Goal: Information Seeking & Learning: Check status

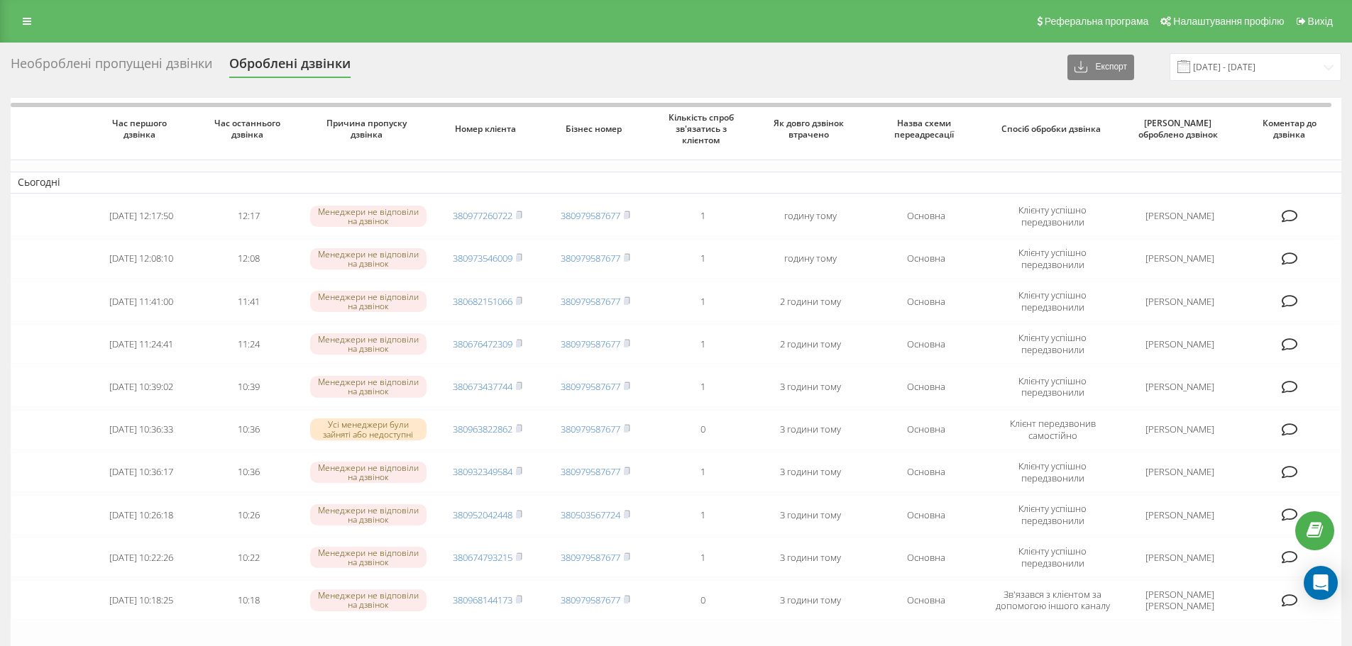
click at [101, 62] on div "Необроблені пропущені дзвінки" at bounding box center [112, 67] width 202 height 22
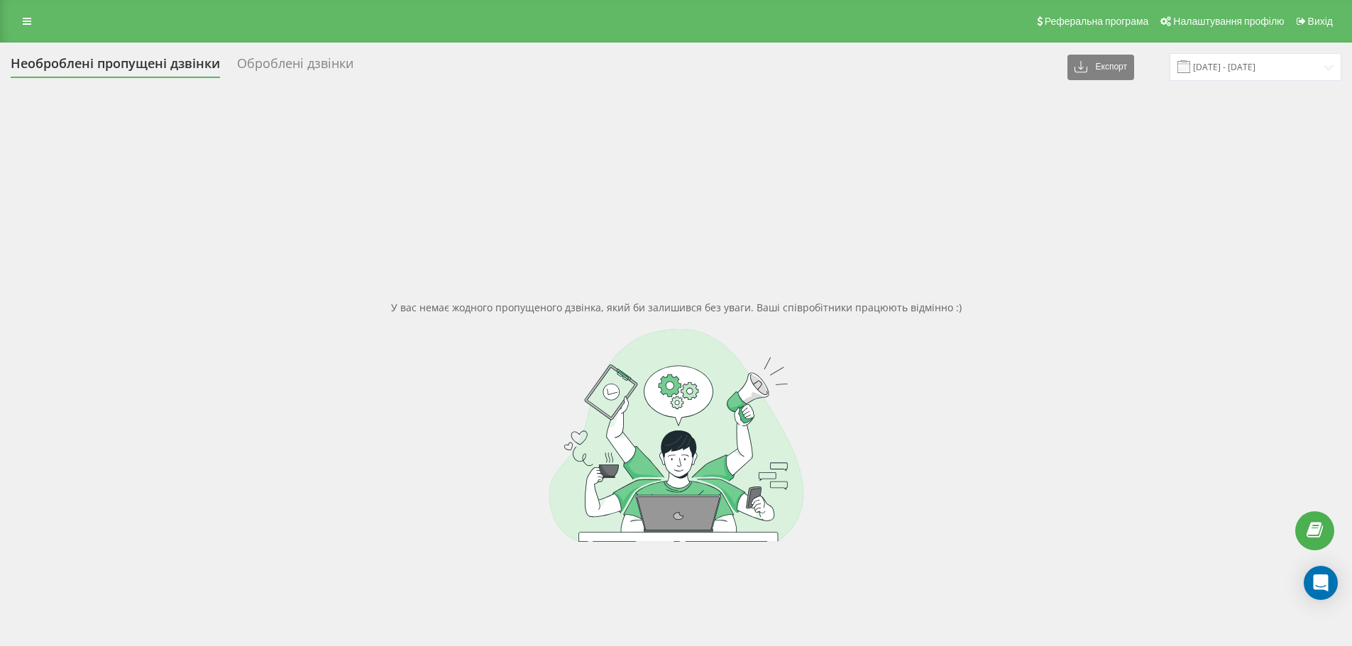
drag, startPoint x: 331, startPoint y: 58, endPoint x: 238, endPoint y: 63, distance: 93.1
click at [330, 59] on div "Оброблені дзвінки" at bounding box center [295, 67] width 116 height 22
click at [171, 72] on div "Необроблені пропущені дзвінки" at bounding box center [115, 67] width 209 height 22
click at [305, 67] on div "Оброблені дзвінки" at bounding box center [295, 67] width 116 height 22
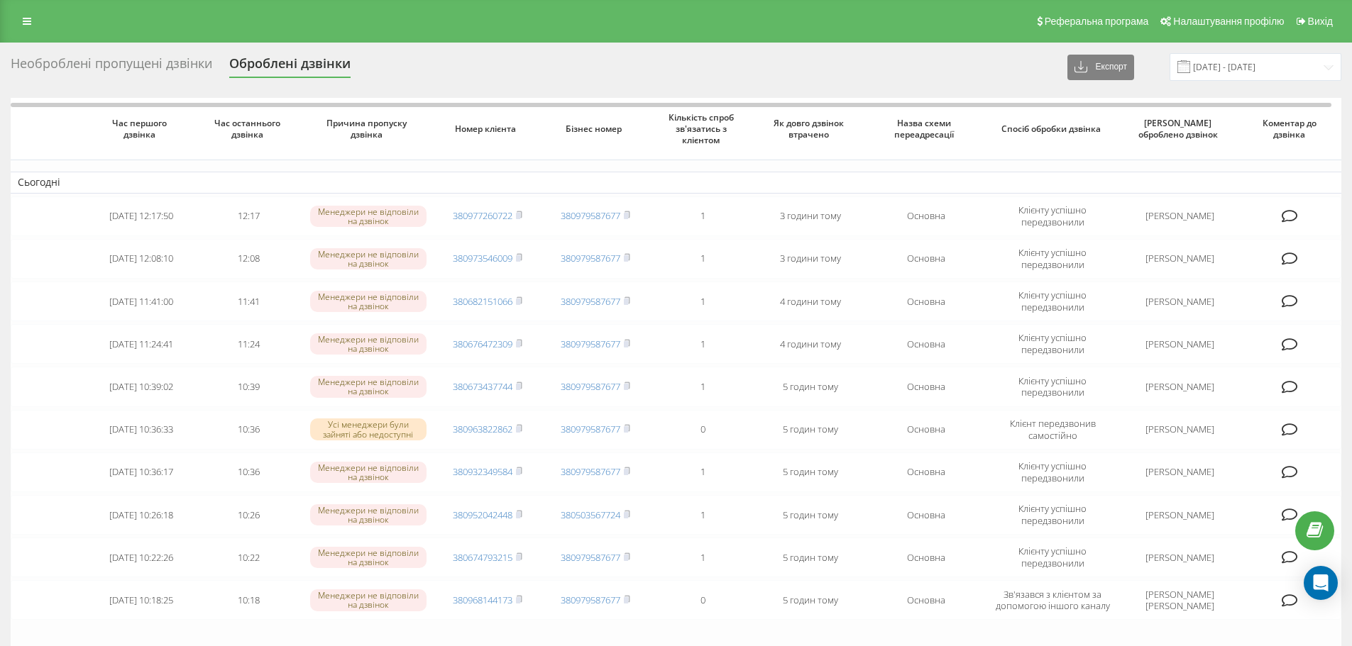
click at [116, 70] on div "Необроблені пропущені дзвінки" at bounding box center [112, 67] width 202 height 22
